Goal: Transaction & Acquisition: Purchase product/service

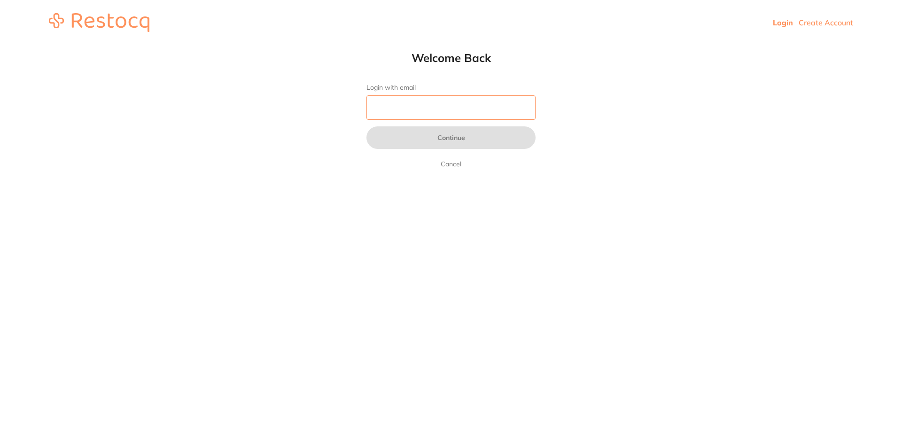
click at [379, 96] on input "Login with email" at bounding box center [450, 107] width 169 height 24
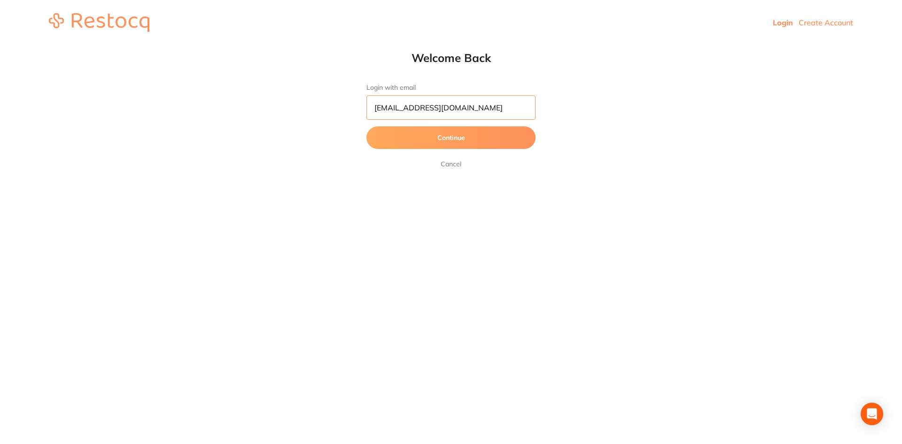
type input "[EMAIL_ADDRESS][DOMAIN_NAME]"
click at [435, 145] on button "Continue" at bounding box center [450, 137] width 169 height 23
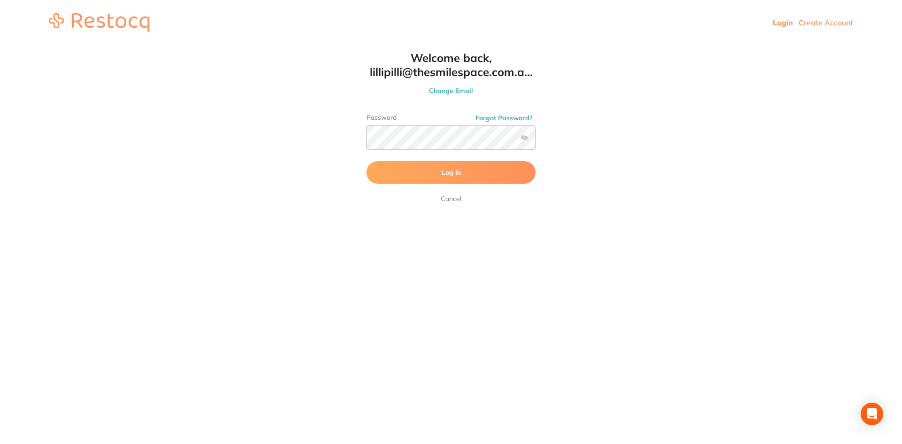
click at [522, 140] on label at bounding box center [525, 138] width 8 height 8
click at [536, 140] on input "checkbox" at bounding box center [536, 140] width 0 height 0
click at [416, 171] on button "Log In" at bounding box center [450, 172] width 169 height 23
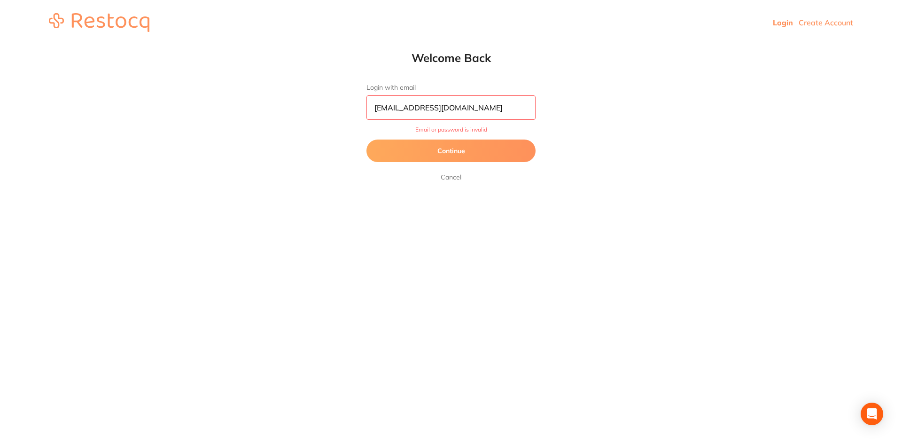
drag, startPoint x: 502, startPoint y: 107, endPoint x: 189, endPoint y: 100, distance: 313.0
click at [189, 45] on html "Login Create Account Welcome Back Login with email [EMAIL_ADDRESS][DOMAIN_NAME]…" at bounding box center [451, 22] width 902 height 45
type input "[EMAIL_ADDRESS][DOMAIN_NAME]"
click at [429, 153] on button "Continue" at bounding box center [450, 151] width 169 height 23
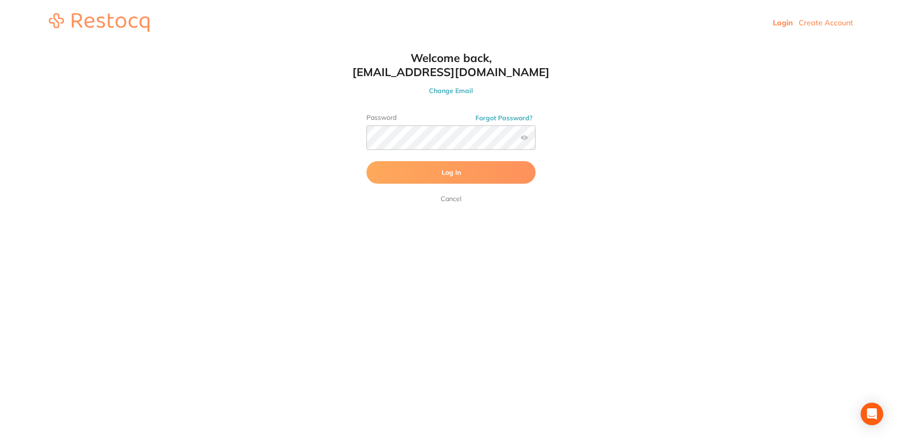
click at [527, 140] on label at bounding box center [525, 138] width 8 height 8
click at [536, 140] on input "checkbox" at bounding box center [536, 140] width 0 height 0
click at [451, 177] on span "Log In" at bounding box center [451, 172] width 19 height 8
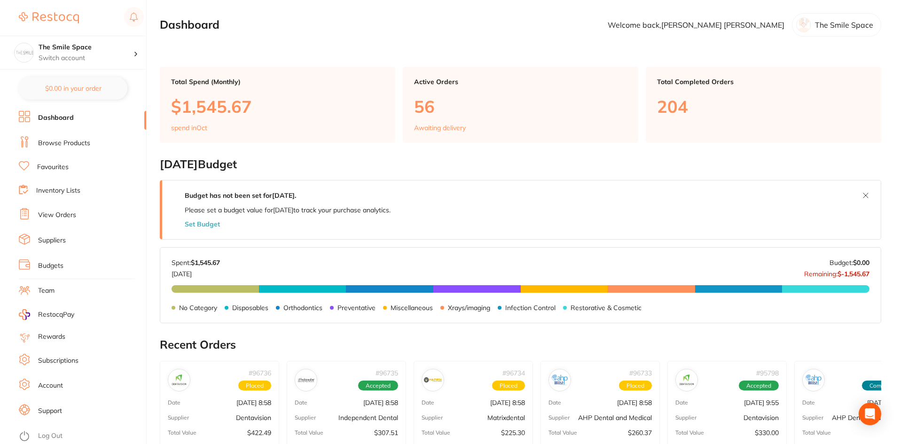
click at [65, 143] on link "Browse Products" at bounding box center [64, 143] width 52 height 9
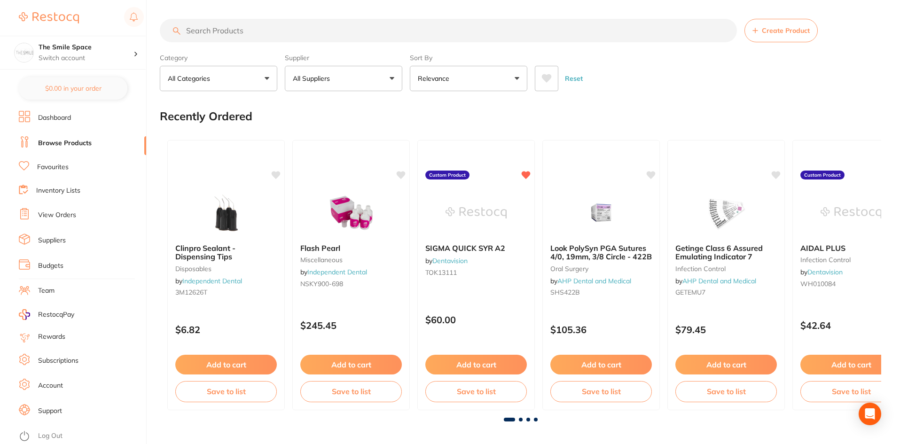
click at [212, 31] on input "search" at bounding box center [448, 30] width 577 height 23
type input "ortho wax"
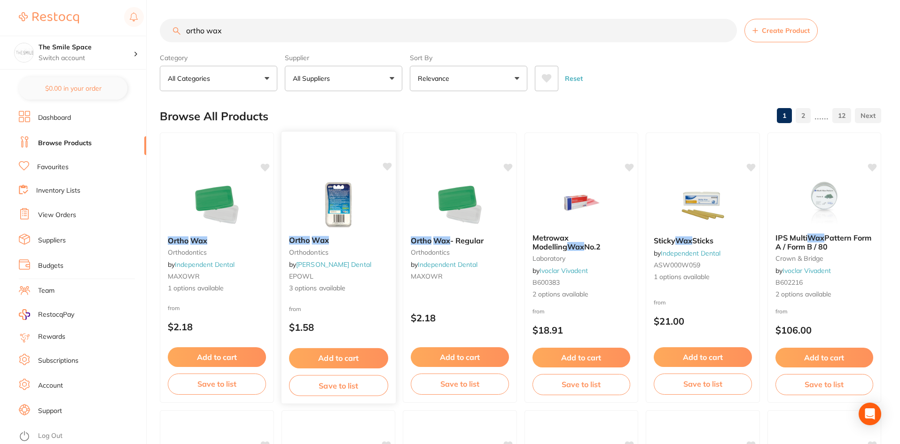
click at [315, 269] on div "Ortho Wax orthodontics by [PERSON_NAME] Dental EPOWL 3 options available" at bounding box center [338, 264] width 114 height 72
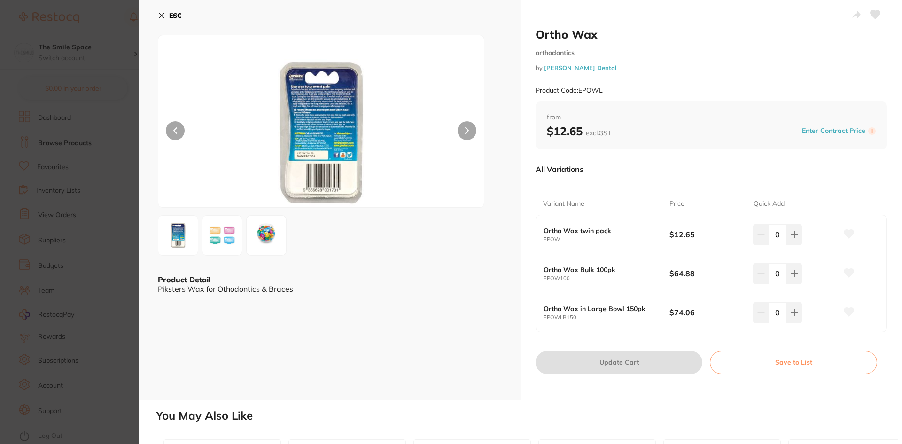
click at [162, 17] on icon at bounding box center [162, 16] width 8 height 8
